Goal: Navigation & Orientation: Find specific page/section

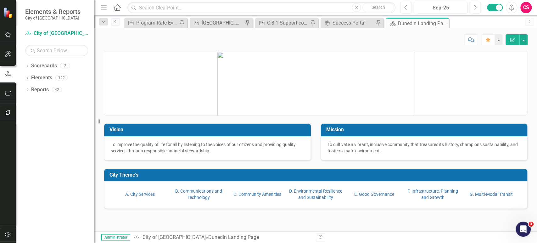
click at [130, 201] on td "A. City Services" at bounding box center [140, 194] width 59 height 16
click at [132, 197] on td "A. City Services" at bounding box center [140, 194] width 59 height 16
click at [135, 195] on link "A. City Services" at bounding box center [140, 194] width 30 height 5
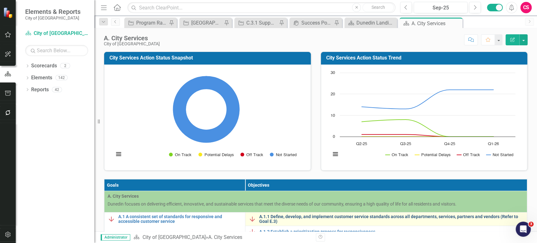
click at [265, 220] on link "A.1.1 Define, develop, and implement customer service standards across all depa…" at bounding box center [391, 219] width 265 height 10
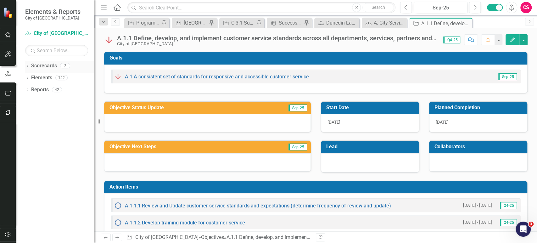
click at [27, 68] on icon "Dropdown" at bounding box center [27, 66] width 4 height 3
click at [29, 79] on icon "Dropdown" at bounding box center [30, 77] width 5 height 4
click at [52, 91] on link "CIPs & BPIs" at bounding box center [67, 89] width 53 height 7
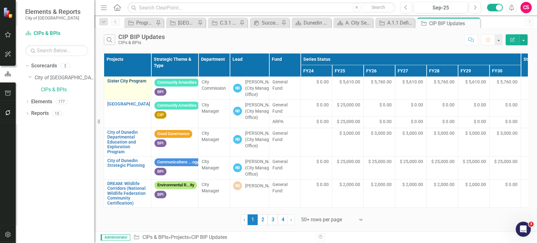
click at [127, 82] on link "Sister City Program" at bounding box center [127, 81] width 41 height 5
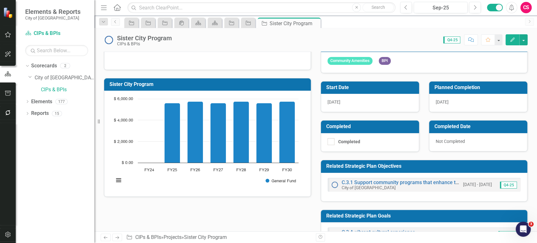
scroll to position [83, 0]
